Goal: Find specific page/section: Find specific page/section

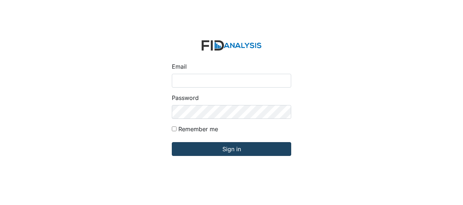
type input "Jbryant@lifeincorporated.com"
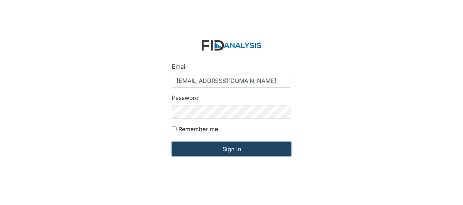
click at [199, 149] on input "Sign in" at bounding box center [231, 149] width 119 height 14
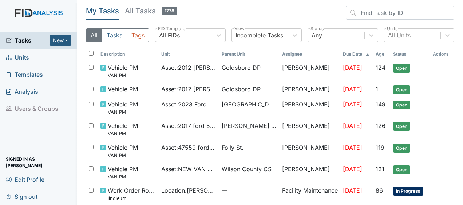
click at [26, 54] on span "Units" at bounding box center [17, 57] width 23 height 11
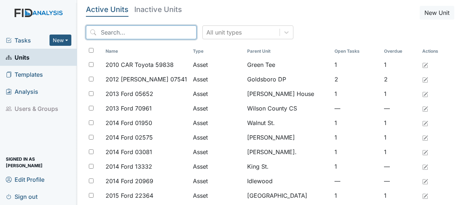
click at [106, 33] on input "search" at bounding box center [141, 32] width 111 height 14
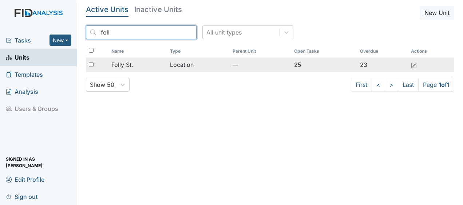
type input "foll"
click at [122, 67] on span "Folly St." at bounding box center [122, 64] width 22 height 9
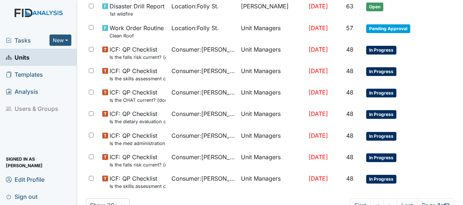
scroll to position [521, 0]
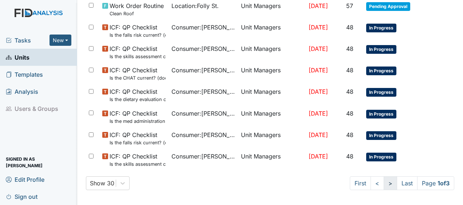
click at [384, 182] on link ">" at bounding box center [389, 183] width 13 height 14
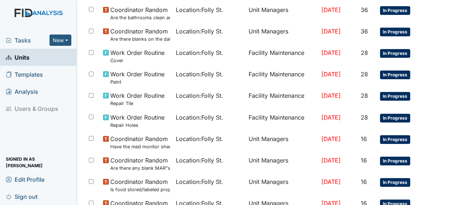
scroll to position [519, 0]
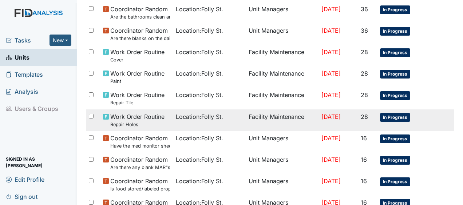
click at [278, 118] on td "Facility Maintenance" at bounding box center [282, 120] width 73 height 21
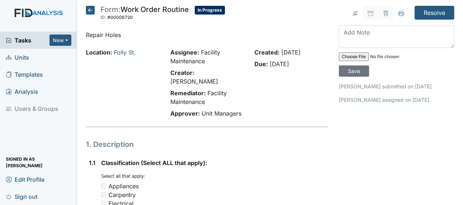
click at [89, 12] on icon at bounding box center [90, 10] width 9 height 9
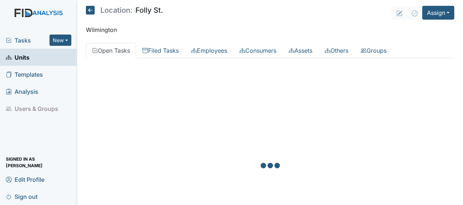
click at [355, 105] on div at bounding box center [270, 166] width 368 height 205
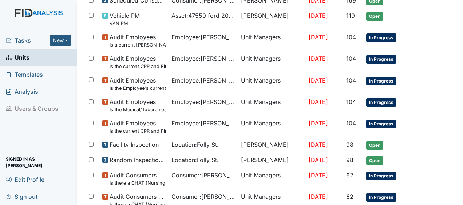
scroll to position [521, 0]
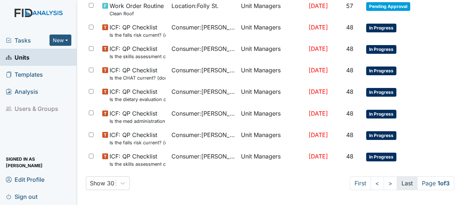
click at [398, 179] on link "Last" at bounding box center [407, 183] width 21 height 14
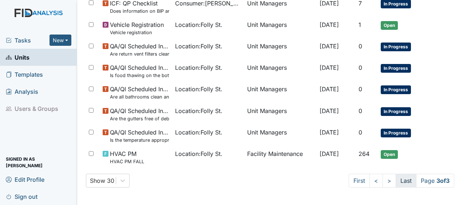
scroll to position [491, 0]
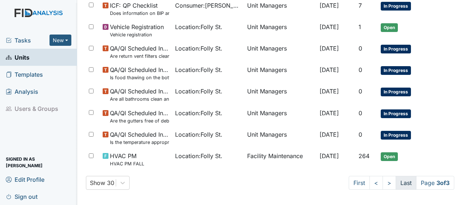
click at [398, 179] on link "Last" at bounding box center [405, 183] width 21 height 14
click at [369, 182] on link "<" at bounding box center [375, 183] width 13 height 14
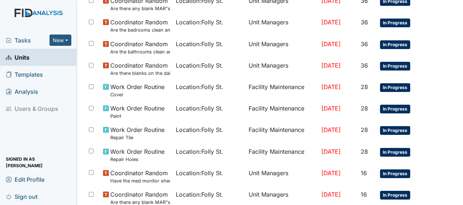
scroll to position [481, 0]
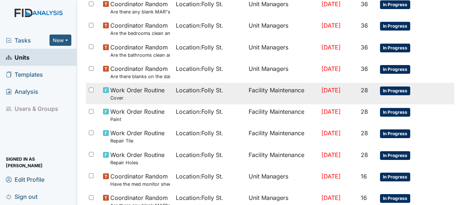
click at [180, 90] on span "Location : Folly St." at bounding box center [199, 90] width 47 height 9
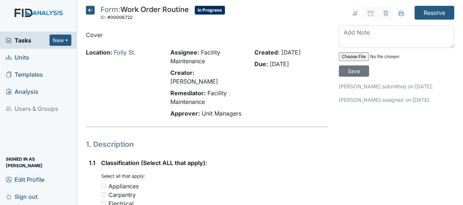
click at [180, 90] on strong "Remediator:" at bounding box center [187, 92] width 35 height 7
